Goal: Navigation & Orientation: Find specific page/section

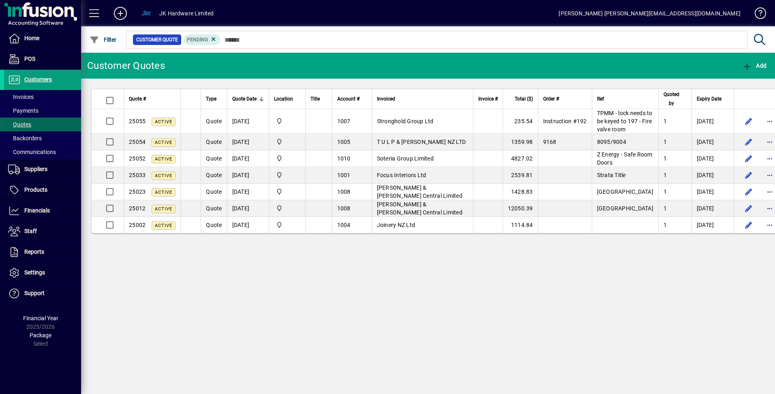
click at [25, 124] on span "Quotes" at bounding box center [19, 124] width 23 height 6
click at [34, 171] on span "Suppliers" at bounding box center [35, 169] width 23 height 6
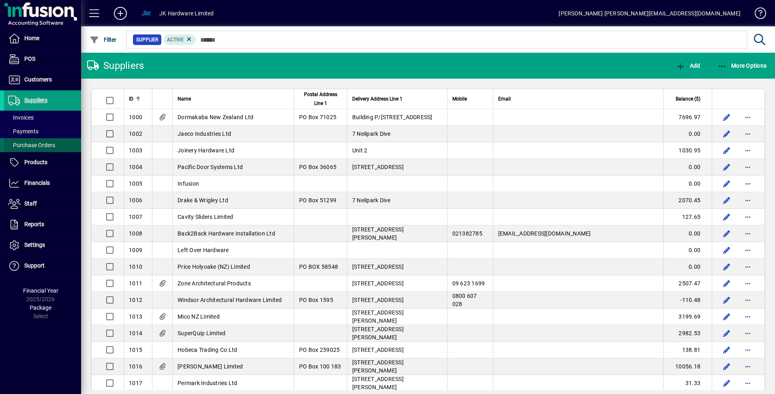
click at [38, 148] on span "Purchase Orders" at bounding box center [31, 145] width 47 height 6
